Goal: Task Accomplishment & Management: Complete application form

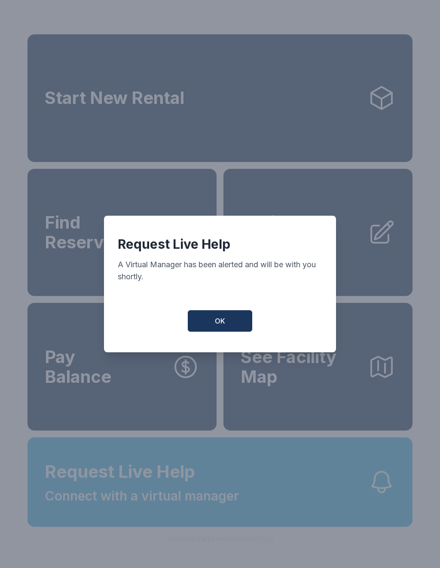
click at [225, 332] on button "OK" at bounding box center [220, 320] width 64 height 21
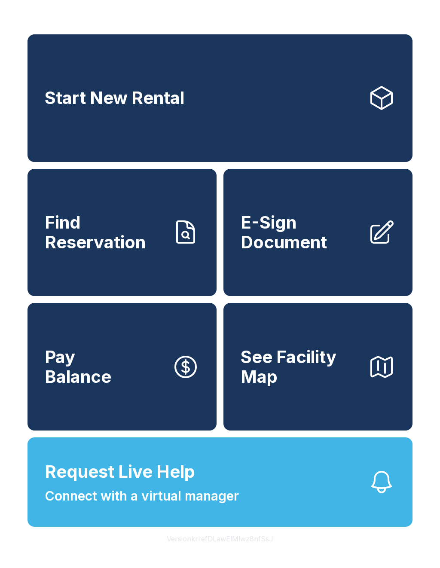
click at [315, 245] on span "E-Sign Document" at bounding box center [301, 232] width 120 height 39
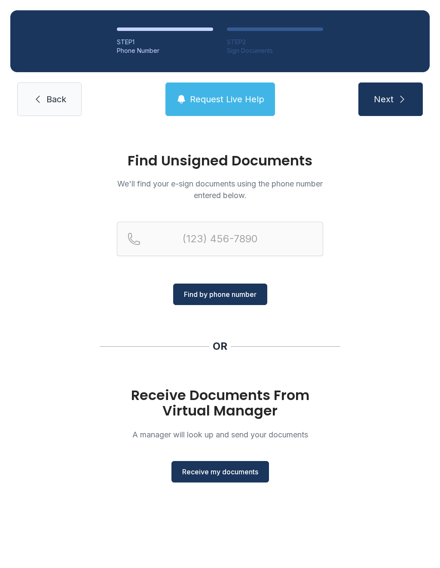
click at [221, 475] on span "Receive my documents" at bounding box center [220, 472] width 76 height 10
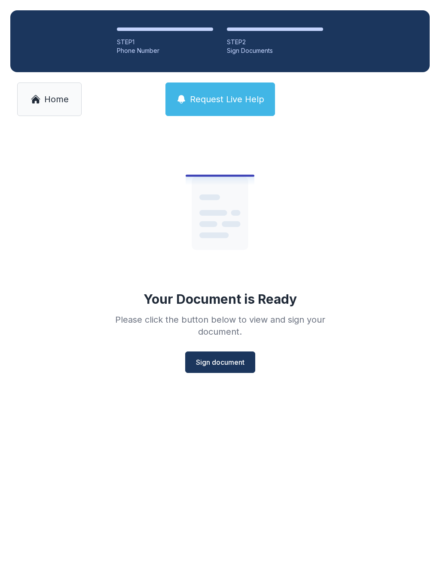
click at [221, 365] on span "Sign document" at bounding box center [220, 362] width 49 height 10
click at [235, 358] on span "Sign document" at bounding box center [220, 362] width 49 height 10
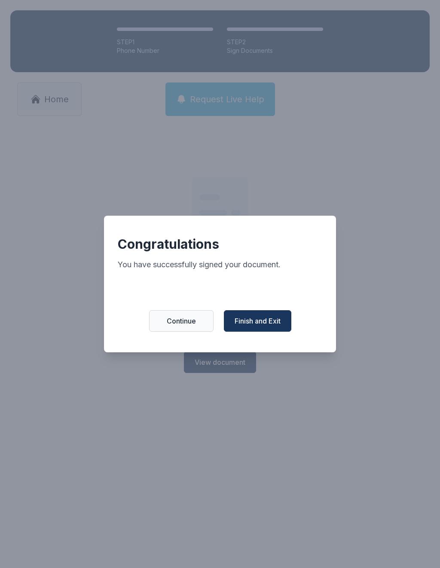
click at [186, 325] on span "Continue" at bounding box center [181, 321] width 29 height 10
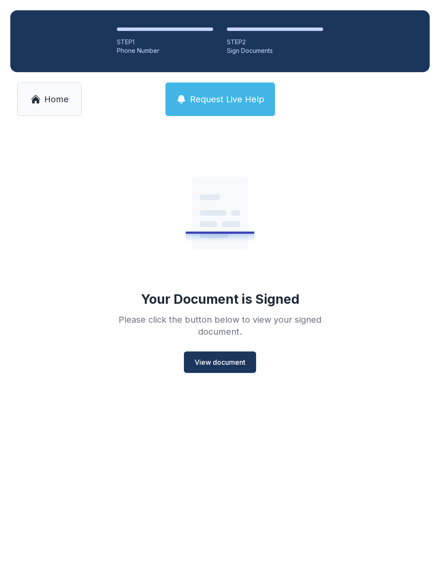
click at [231, 357] on span "View document" at bounding box center [220, 362] width 51 height 10
click at [58, 100] on span "Home" at bounding box center [56, 99] width 25 height 12
